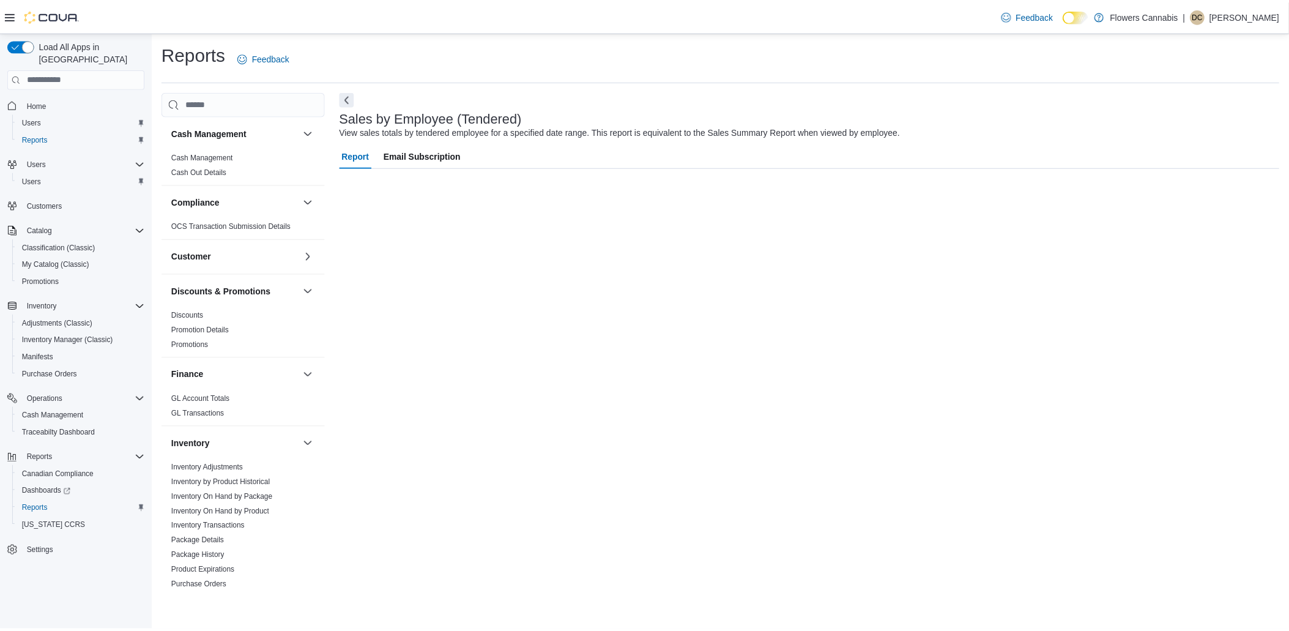
scroll to position [543, 0]
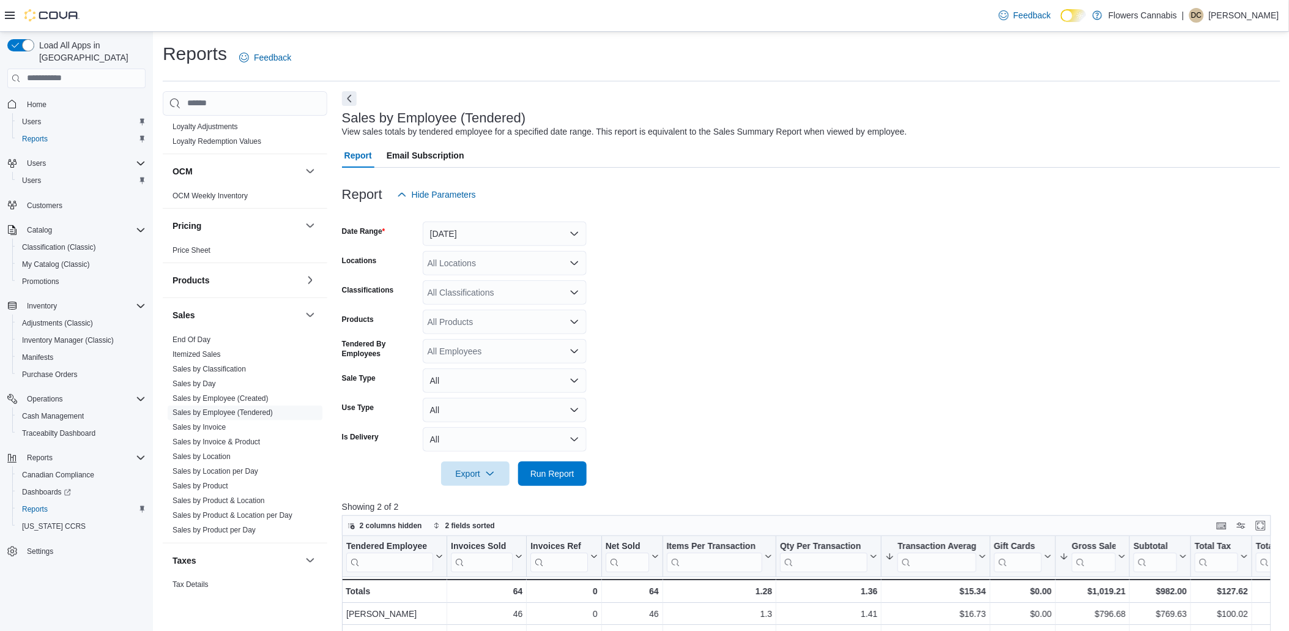
click at [1042, 273] on form "Date Range [DATE] Locations All Locations Classifications All Classifications P…" at bounding box center [811, 346] width 938 height 279
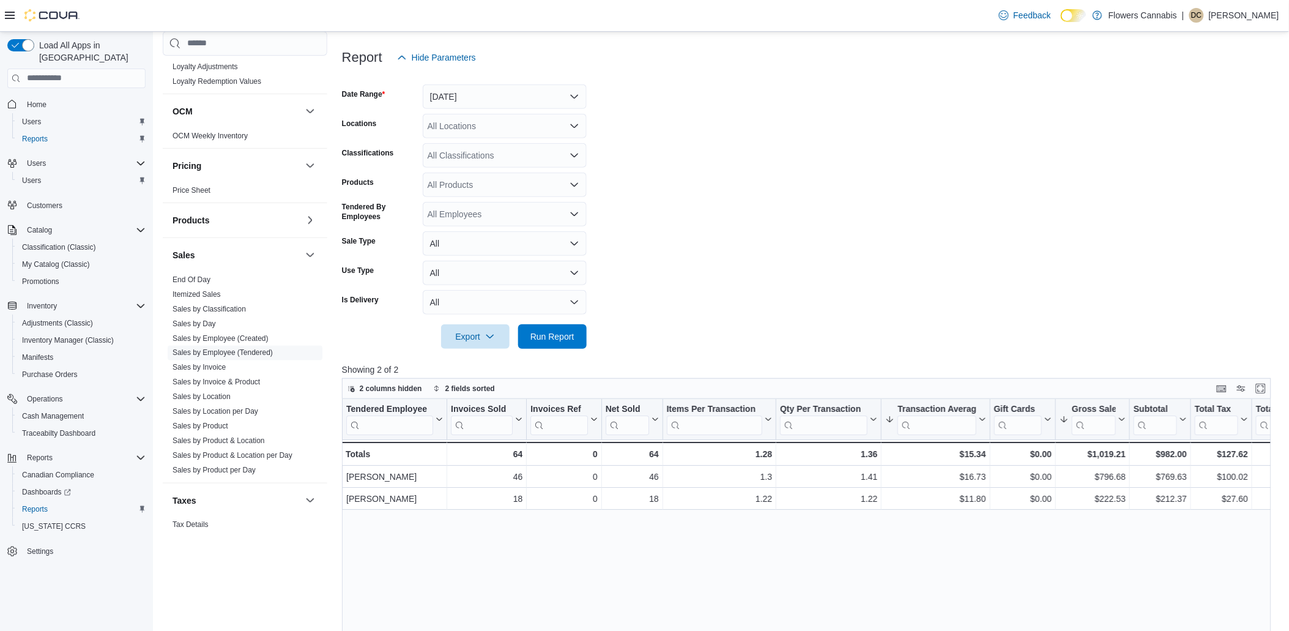
scroll to position [0, 0]
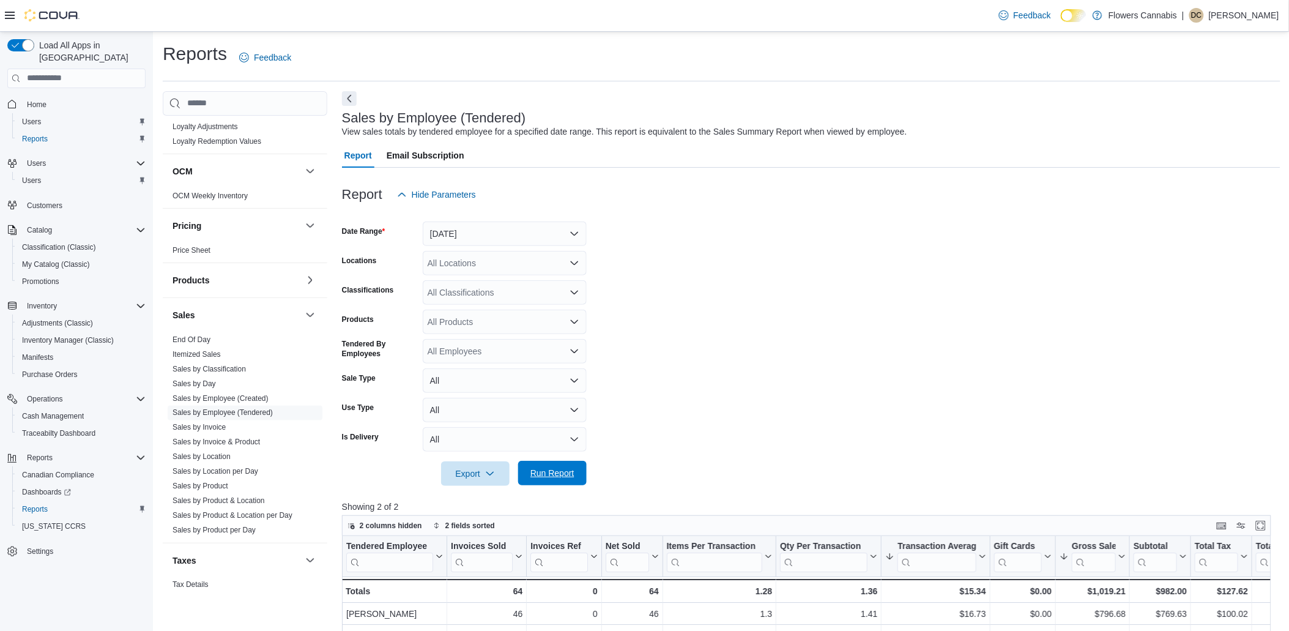
click at [567, 478] on span "Run Report" at bounding box center [552, 473] width 44 height 12
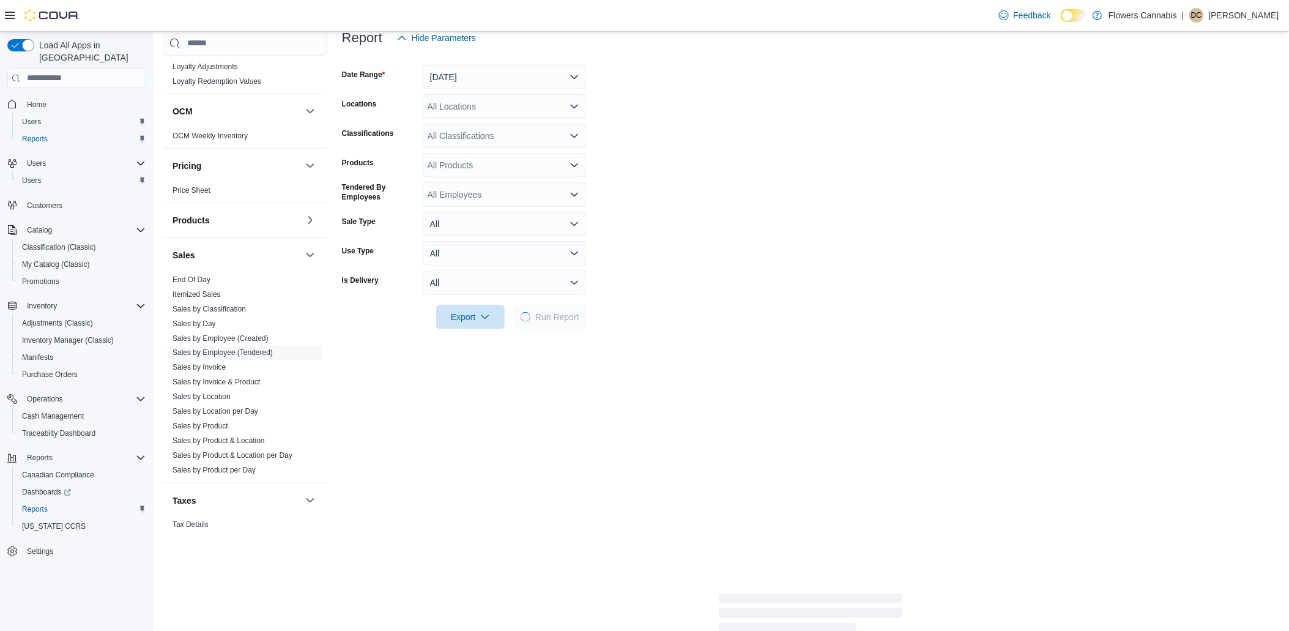
scroll to position [272, 0]
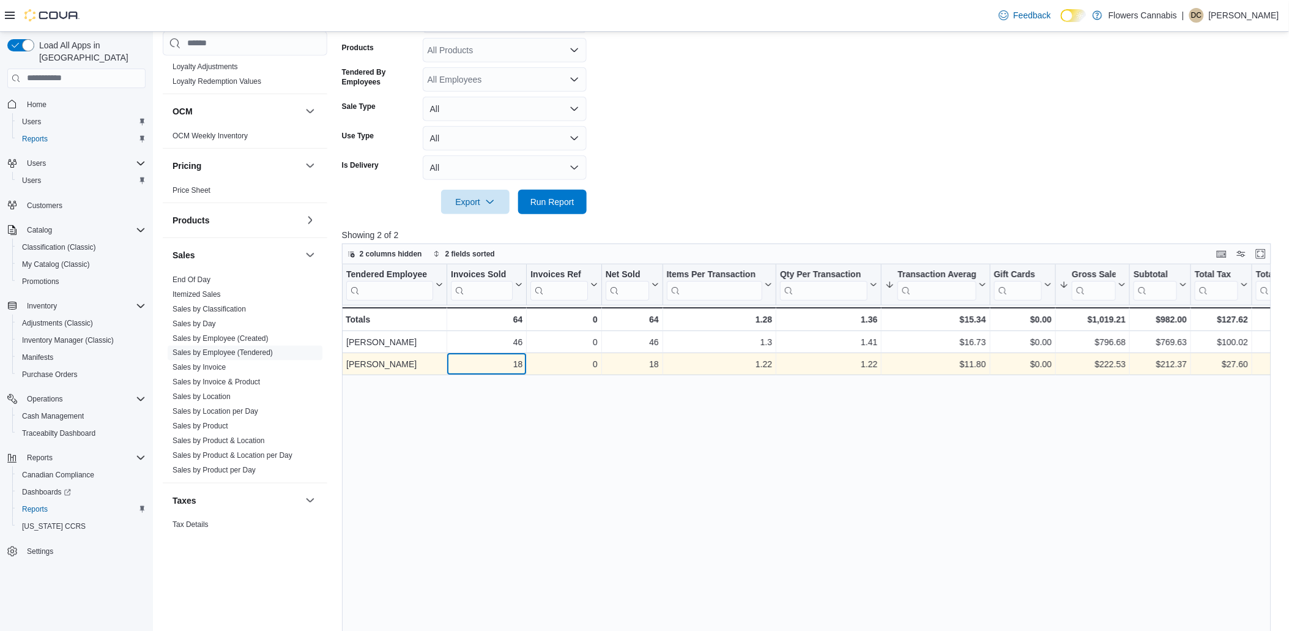
click at [508, 368] on div "18" at bounding box center [487, 364] width 72 height 15
click at [949, 360] on div "$11.80" at bounding box center [935, 364] width 100 height 15
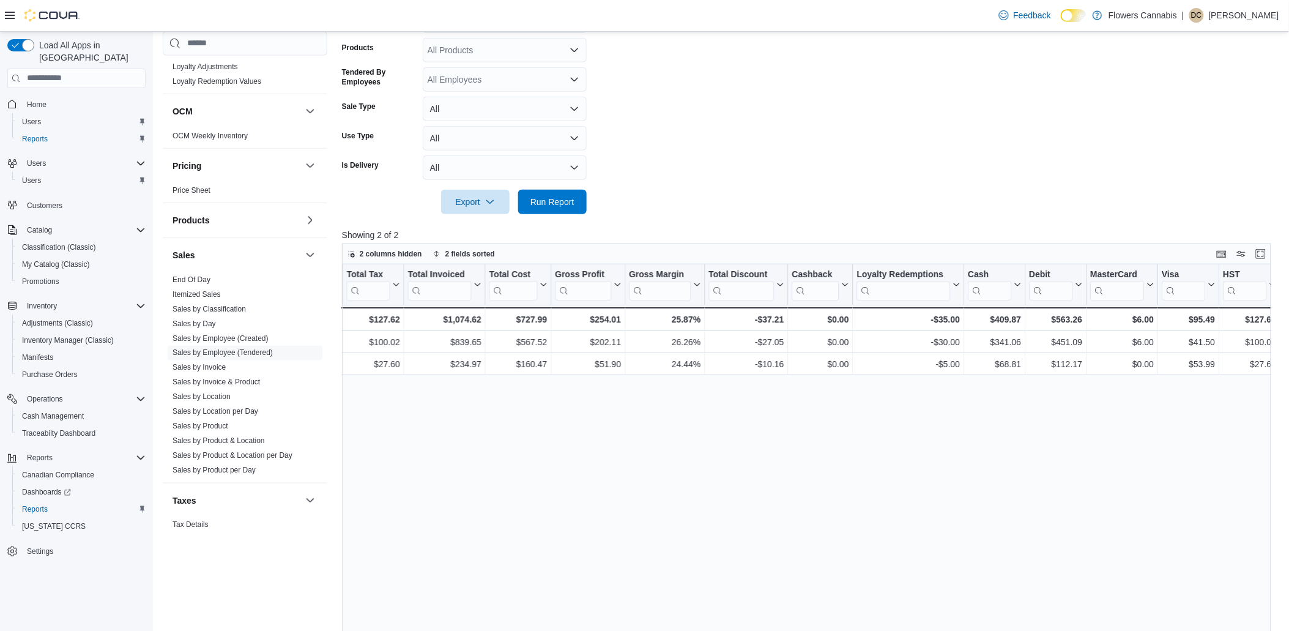
scroll to position [0, 909]
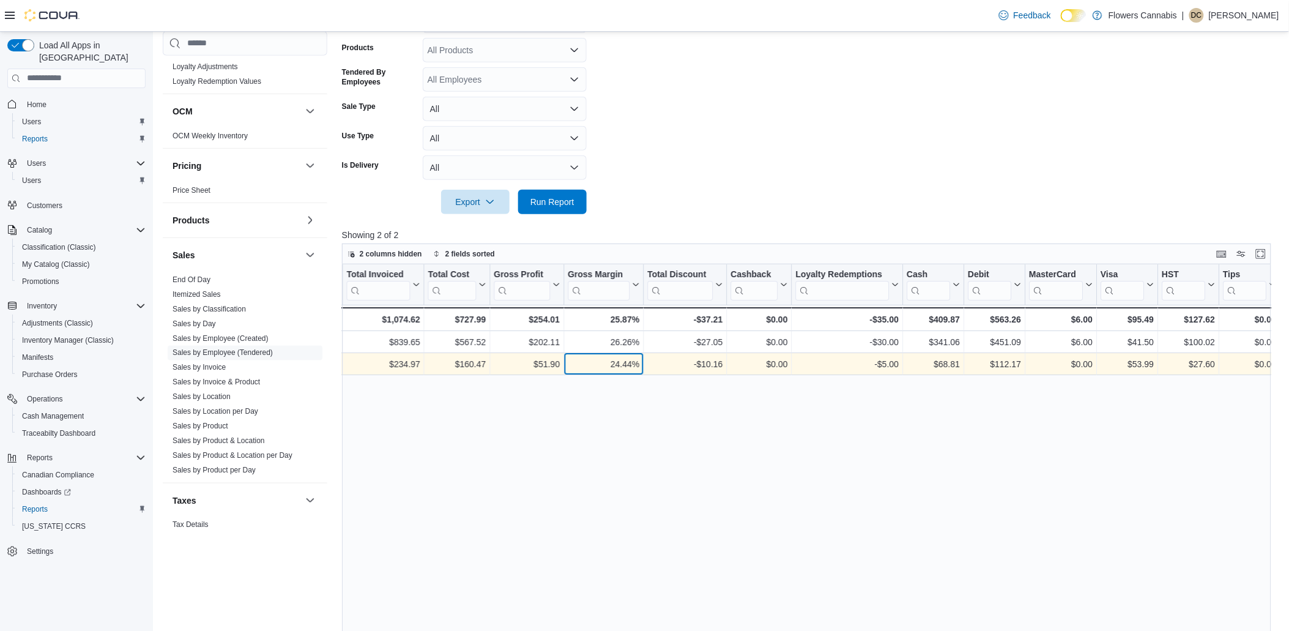
click at [627, 370] on div "24.44%" at bounding box center [604, 364] width 72 height 15
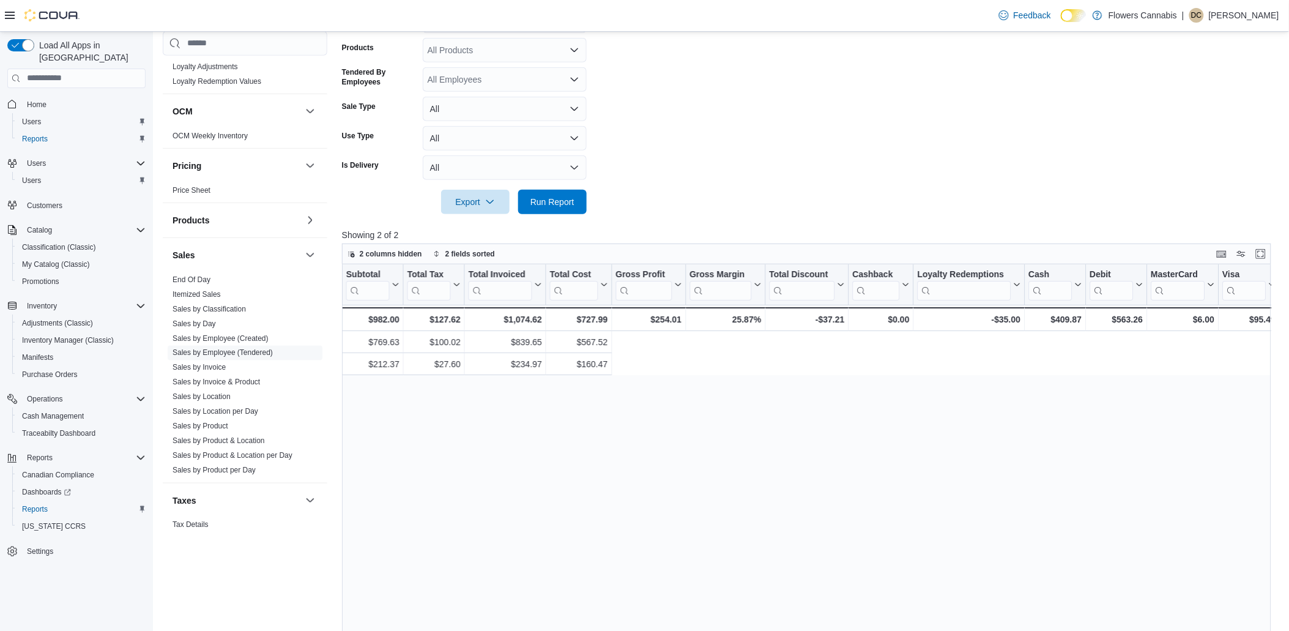
scroll to position [0, 0]
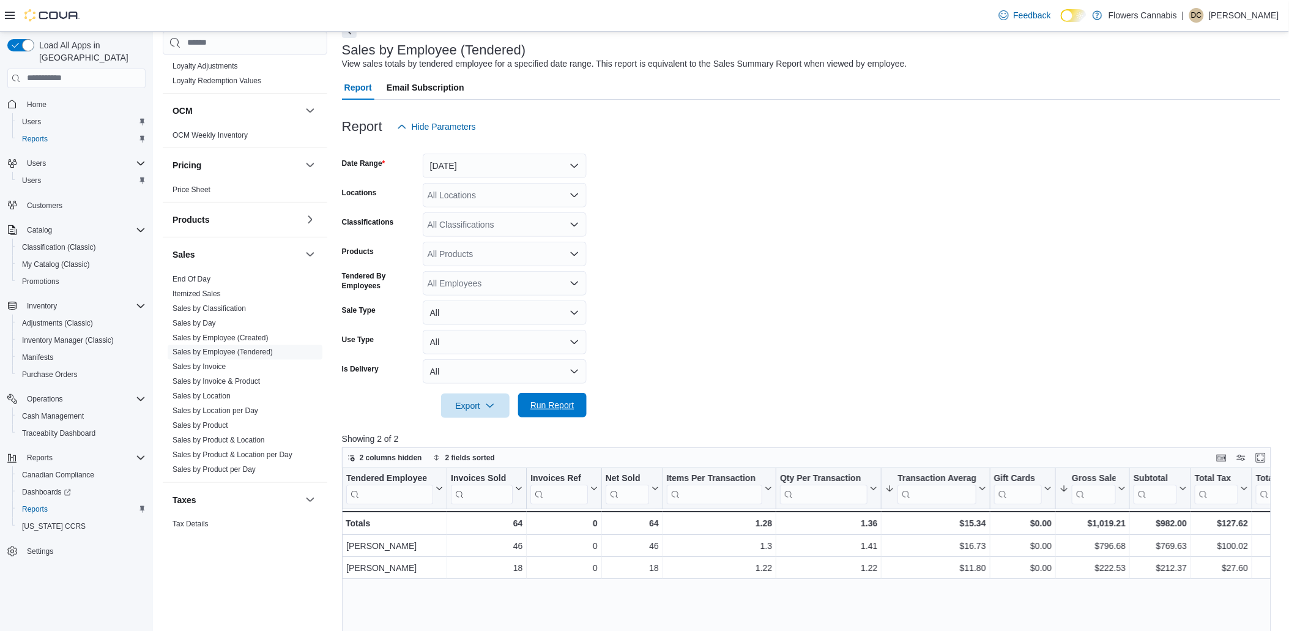
click at [539, 402] on span "Run Report" at bounding box center [552, 405] width 44 height 12
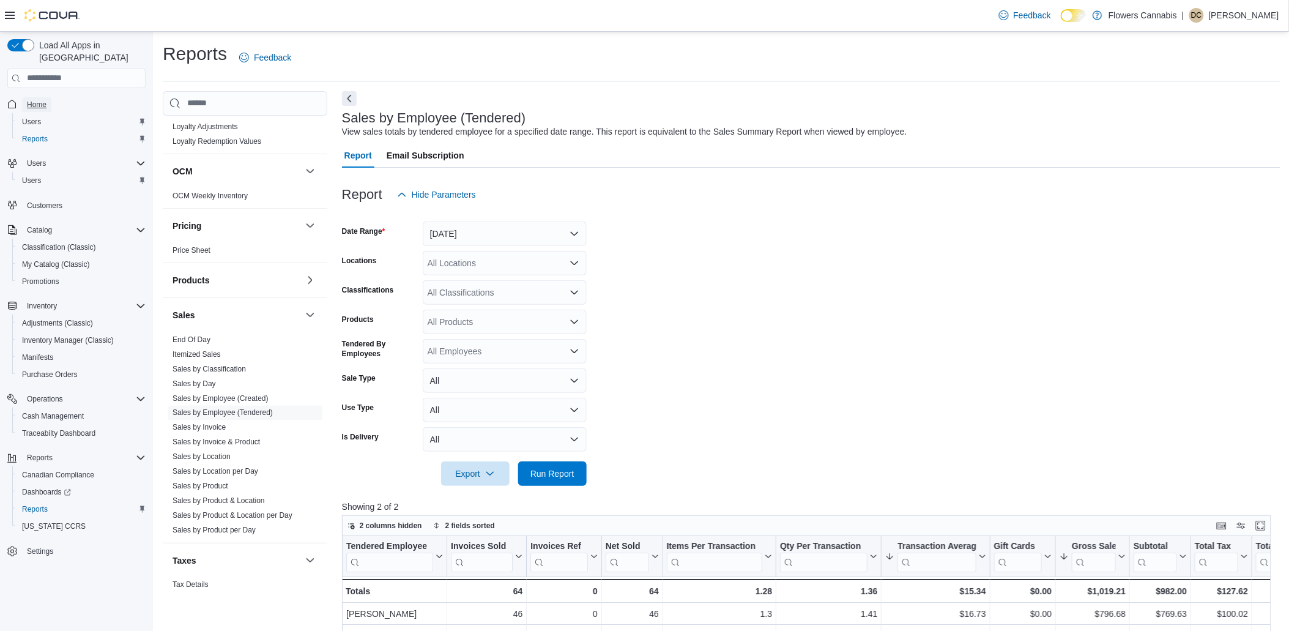
click at [39, 100] on span "Home" at bounding box center [37, 105] width 20 height 10
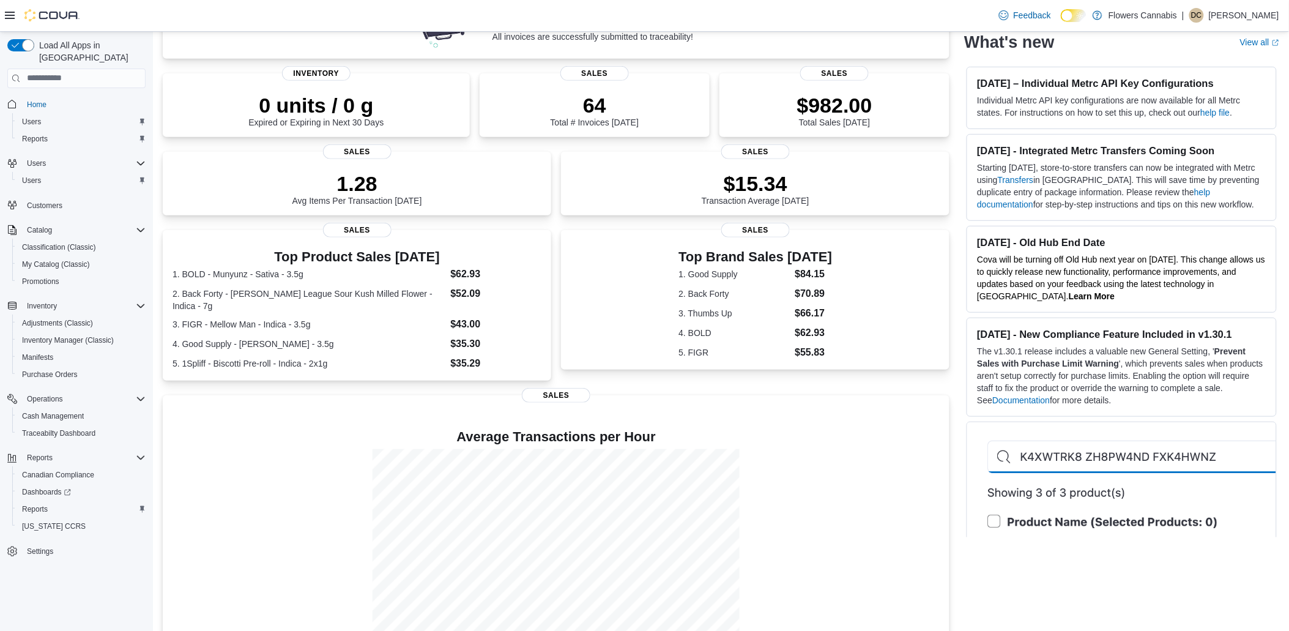
scroll to position [170, 0]
